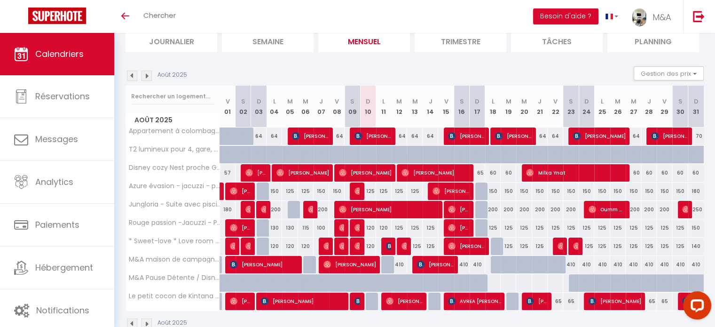
scroll to position [90, 0]
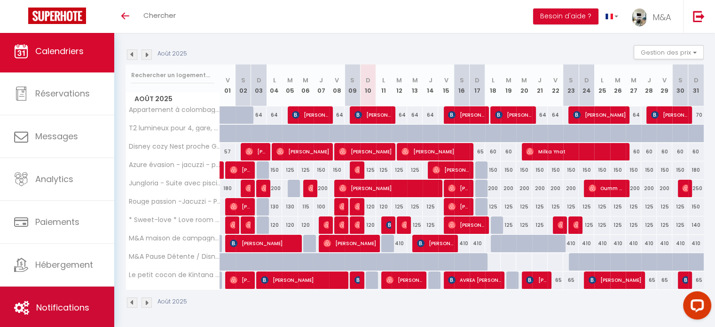
click at [38, 314] on link "Notifications" at bounding box center [57, 307] width 114 height 42
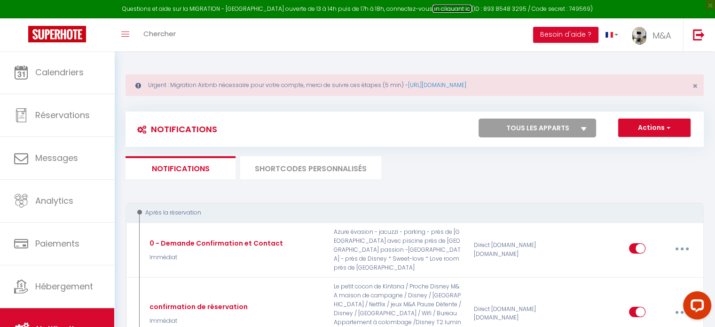
click at [447, 7] on link "en cliquant ici" at bounding box center [451, 9] width 39 height 8
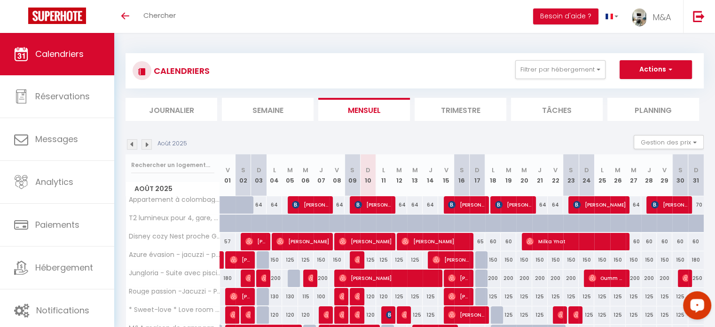
click at [696, 303] on icon "Open LiveChat chat widget" at bounding box center [697, 305] width 9 height 6
click at [695, 304] on button "Open LiveChat chat widget" at bounding box center [697, 305] width 28 height 28
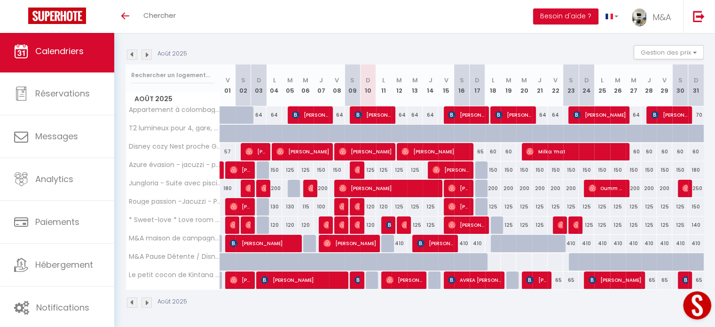
click at [404, 204] on div "125" at bounding box center [400, 206] width 16 height 17
type input "125"
type input "[DATE]"
type input "Mer 13 Août 2025"
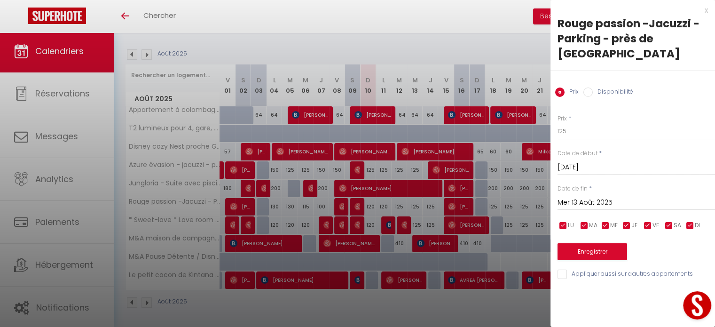
click at [446, 18] on div at bounding box center [357, 163] width 715 height 327
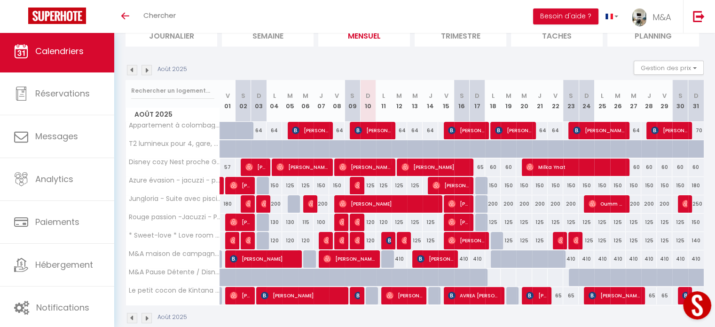
scroll to position [90, 0]
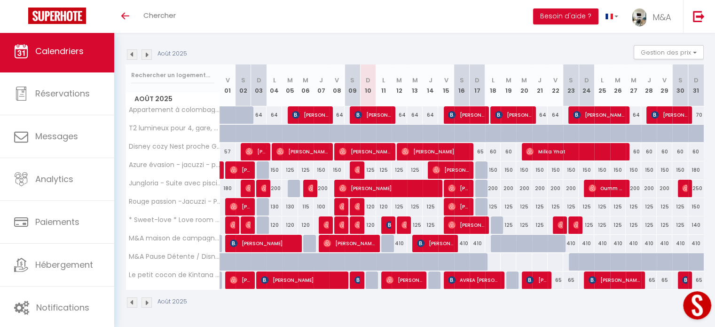
click at [636, 312] on div "Août 2025" at bounding box center [415, 304] width 578 height 28
click at [269, 307] on div "Août 2025" at bounding box center [415, 304] width 578 height 28
